Goal: Transaction & Acquisition: Purchase product/service

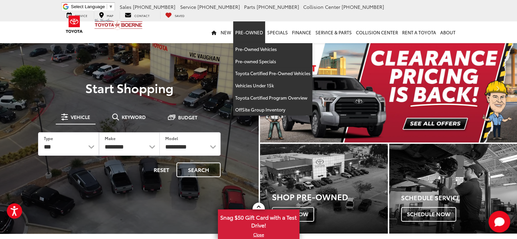
click at [250, 28] on link "Pre-Owned" at bounding box center [249, 32] width 32 height 22
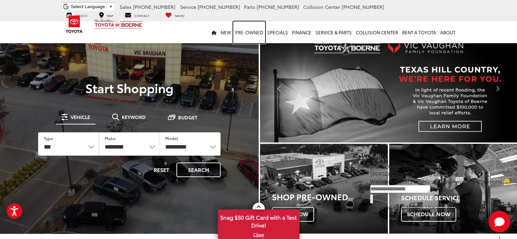
click at [251, 31] on link "Pre-Owned" at bounding box center [249, 32] width 32 height 22
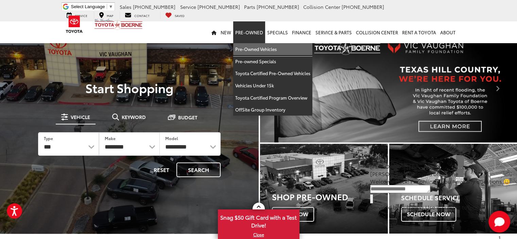
click at [254, 45] on link "Pre-Owned Vehicles" at bounding box center [272, 49] width 79 height 12
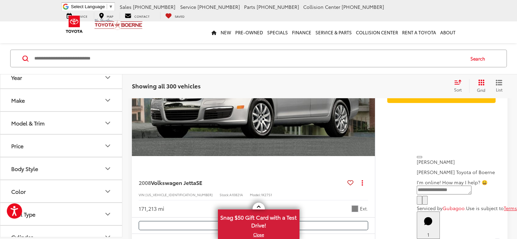
scroll to position [2245, 0]
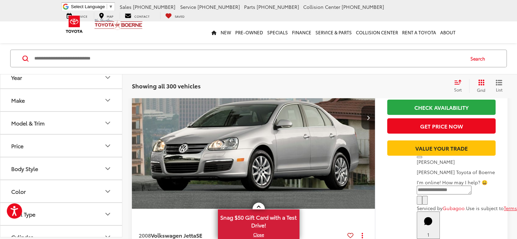
click at [110, 102] on icon "Make" at bounding box center [108, 100] width 8 height 8
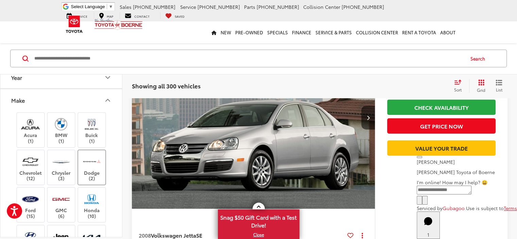
click at [93, 170] on label "Dodge (2)" at bounding box center [92, 168] width 28 height 28
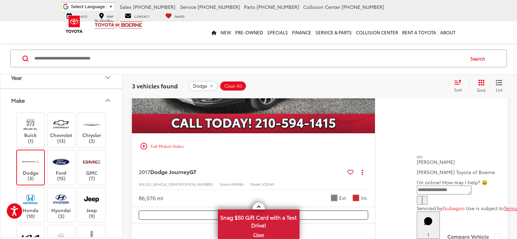
scroll to position [231, 0]
